Goal: Task Accomplishment & Management: Use online tool/utility

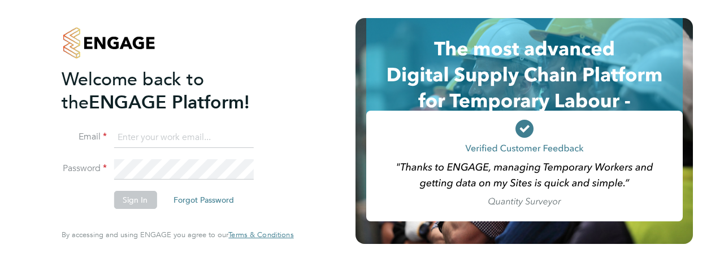
type input "J.Belsten@setsquarerecruitment.com"
click at [141, 193] on button "Sign In" at bounding box center [135, 200] width 43 height 18
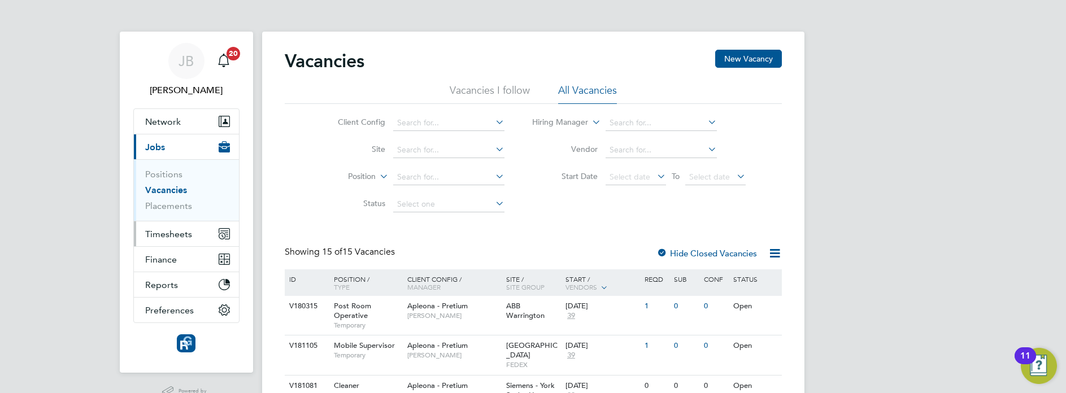
click at [175, 240] on button "Timesheets" at bounding box center [186, 233] width 105 height 25
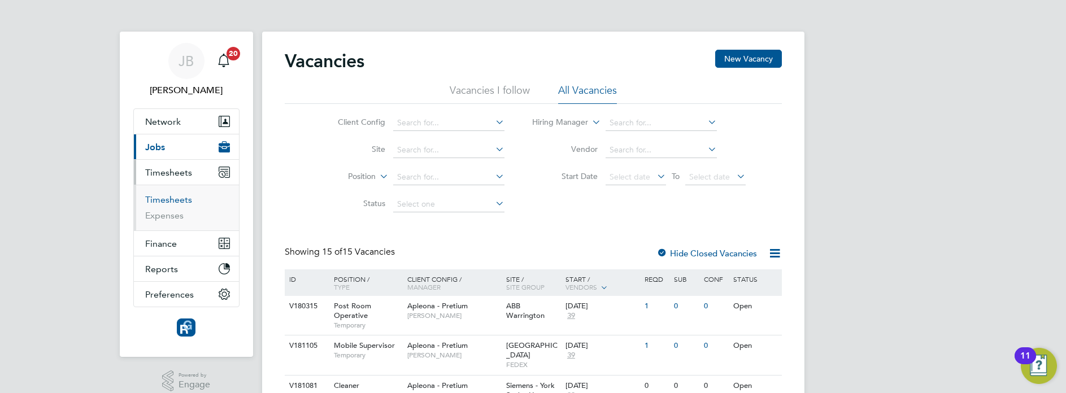
click at [171, 204] on link "Timesheets" at bounding box center [168, 199] width 47 height 11
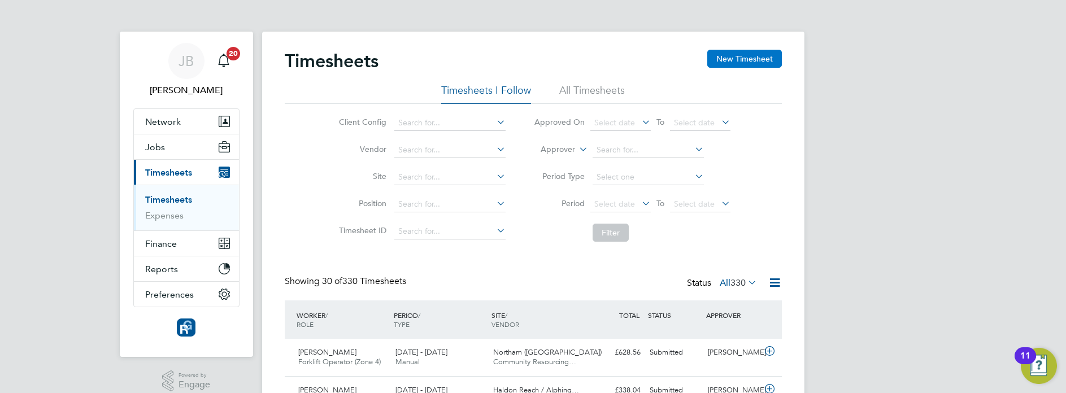
click at [718, 63] on button "New Timesheet" at bounding box center [744, 59] width 75 height 18
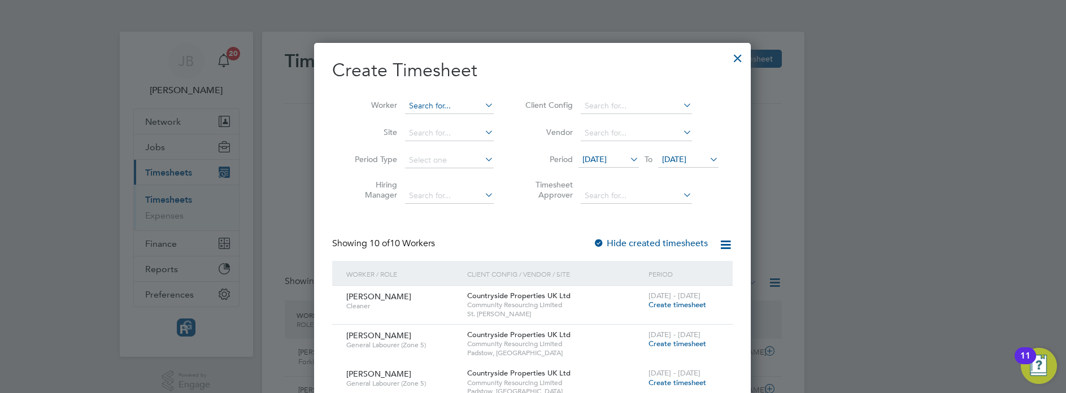
click at [434, 112] on input at bounding box center [449, 106] width 89 height 16
click at [474, 120] on b "[PERSON_NAME]" at bounding box center [507, 121] width 66 height 10
type input "[PERSON_NAME]"
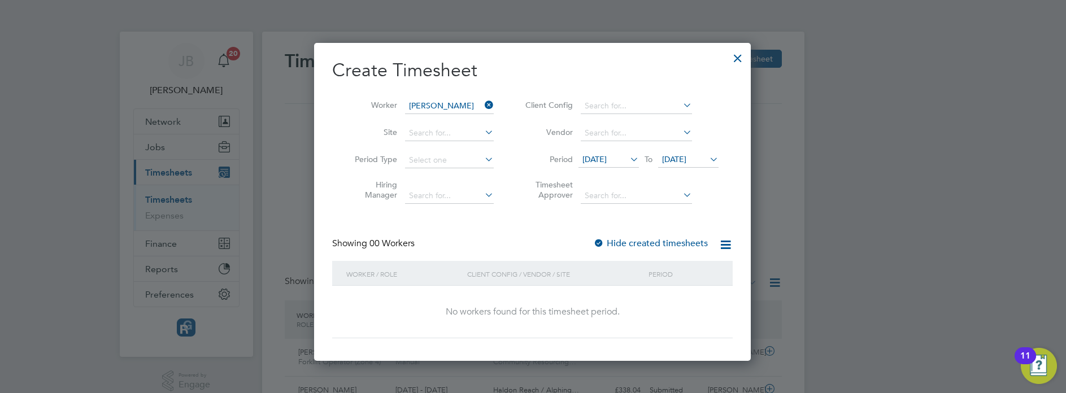
click at [686, 159] on span "[DATE]" at bounding box center [674, 159] width 24 height 10
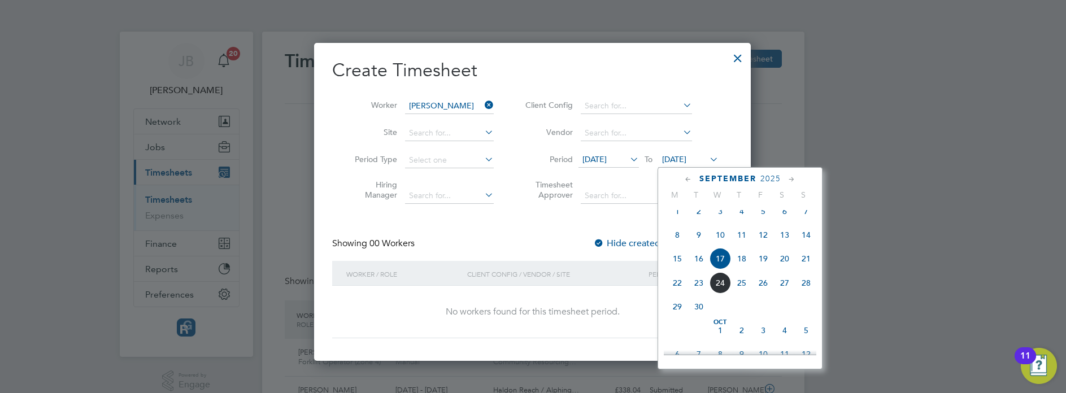
click at [705, 293] on span "23" at bounding box center [698, 282] width 21 height 21
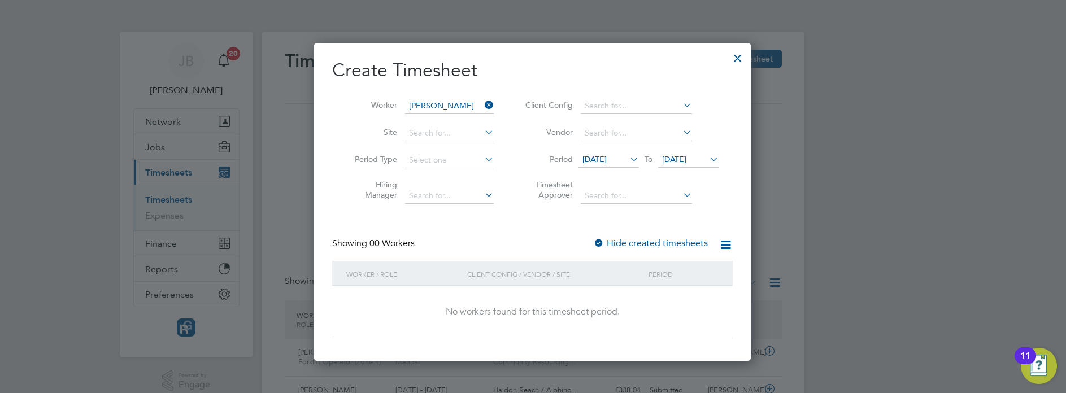
click at [637, 243] on label "Hide created timesheets" at bounding box center [650, 243] width 115 height 11
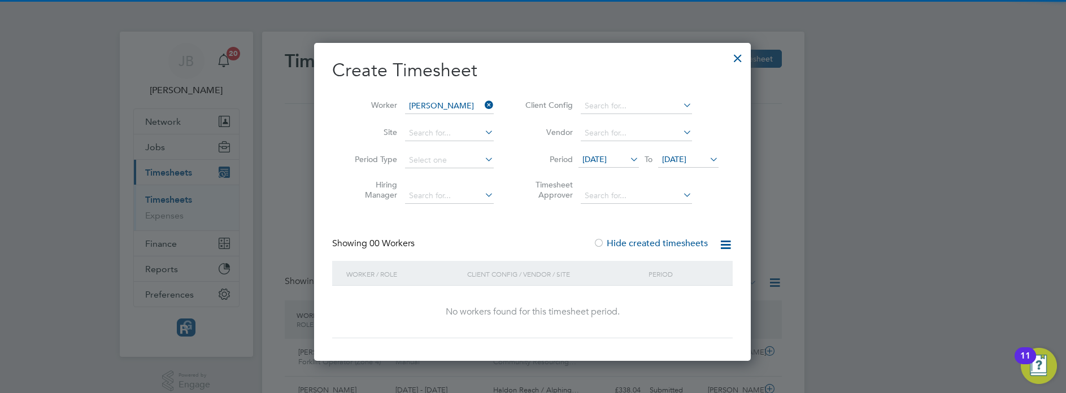
click at [627, 247] on label "Hide created timesheets" at bounding box center [650, 243] width 115 height 11
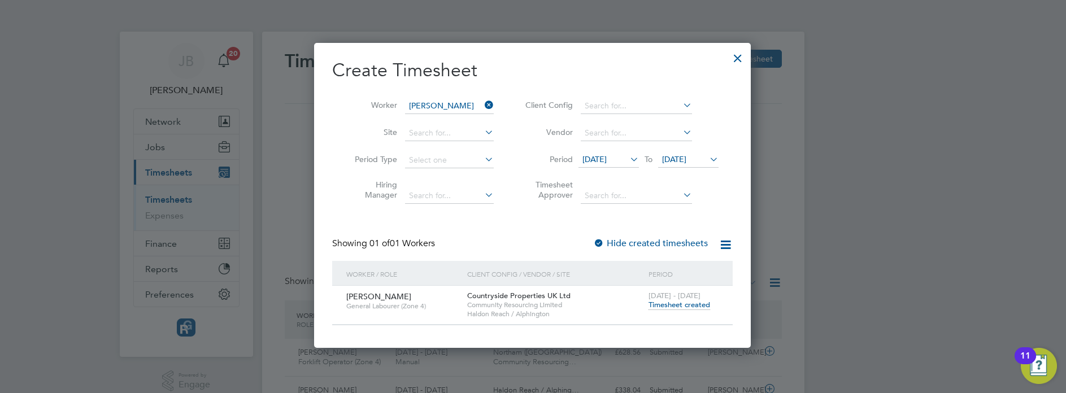
click at [728, 60] on div at bounding box center [738, 55] width 20 height 20
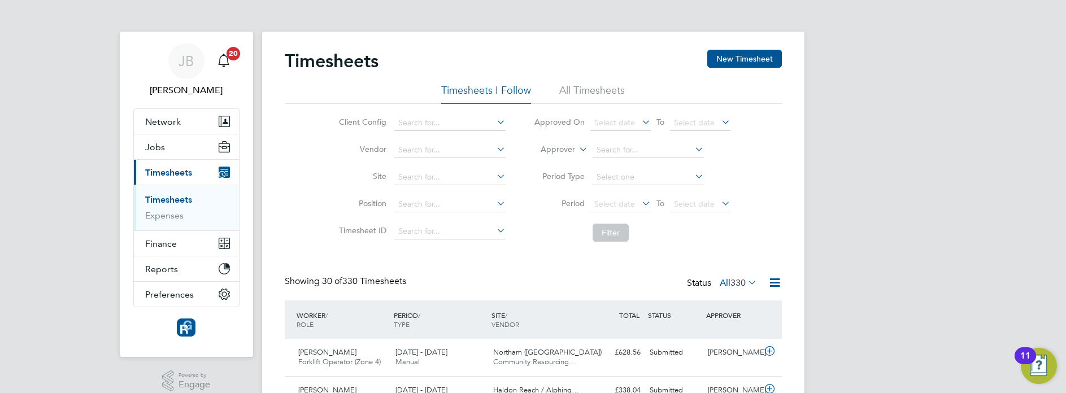
scroll to position [29, 98]
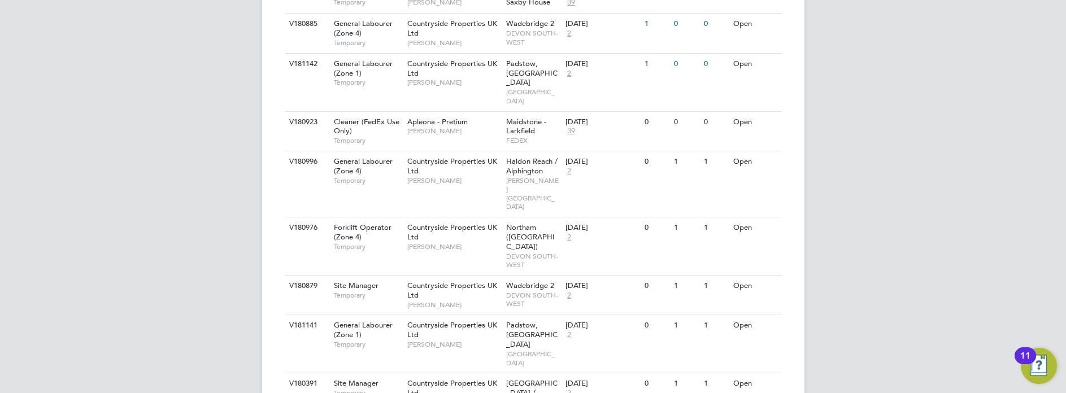
scroll to position [508, 0]
